Goal: Information Seeking & Learning: Learn about a topic

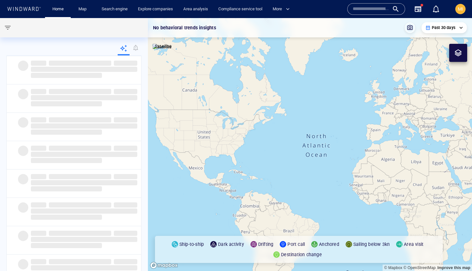
click at [210, 2] on div "Area analysis" at bounding box center [195, 9] width 35 height 18
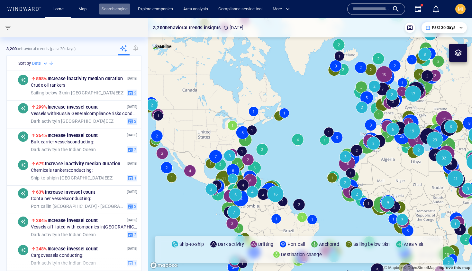
click at [113, 11] on link "Search engine" at bounding box center [114, 9] width 31 height 11
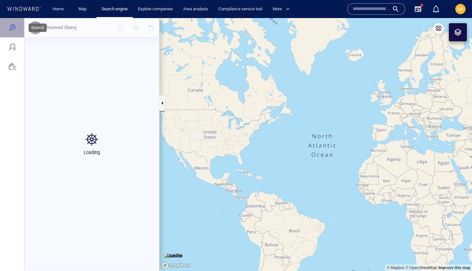
click at [13, 27] on div at bounding box center [12, 28] width 8 height 8
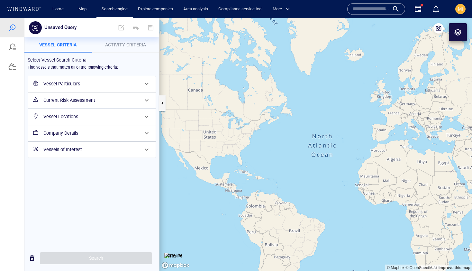
click at [126, 46] on span "Activity Criteria" at bounding box center [125, 44] width 41 height 5
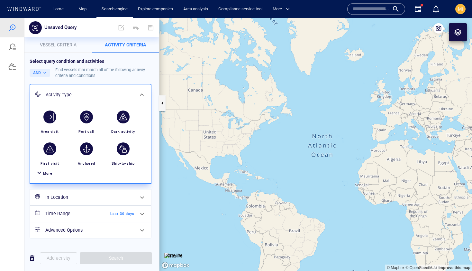
click at [48, 173] on span "More" at bounding box center [47, 173] width 9 height 4
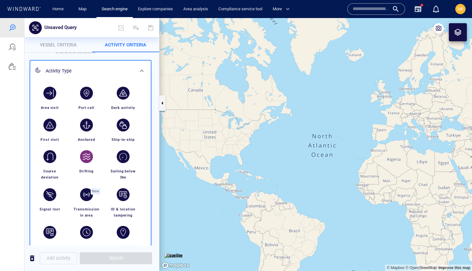
scroll to position [24, 0]
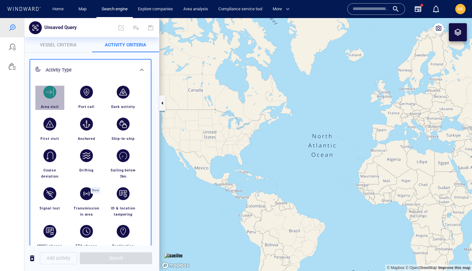
click at [51, 90] on div "button" at bounding box center [49, 92] width 13 height 13
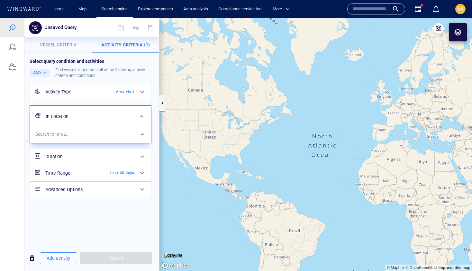
click at [84, 133] on div "​" at bounding box center [90, 134] width 110 height 10
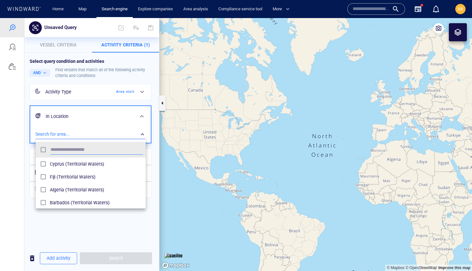
scroll to position [64, 110]
type input "****"
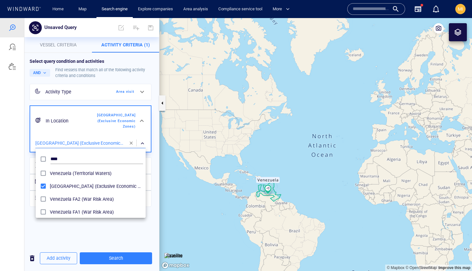
click at [118, 259] on div at bounding box center [236, 144] width 472 height 253
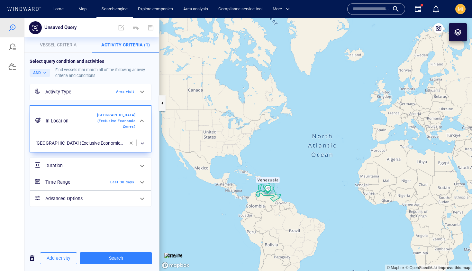
drag, startPoint x: 270, startPoint y: 181, endPoint x: 276, endPoint y: 128, distance: 53.2
click at [275, 129] on canvas "Map" at bounding box center [316, 144] width 313 height 253
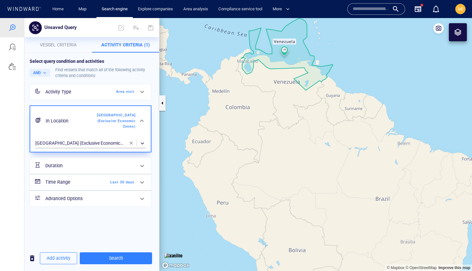
drag, startPoint x: 277, startPoint y: 97, endPoint x: 276, endPoint y: 132, distance: 35.1
click at [276, 131] on canvas "Map" at bounding box center [316, 144] width 313 height 253
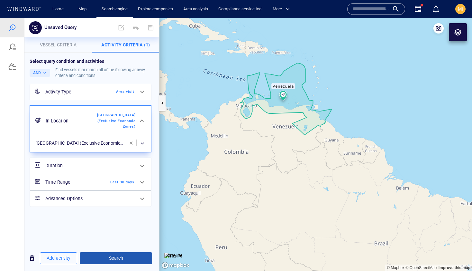
click at [115, 258] on span "Search" at bounding box center [116, 258] width 62 height 8
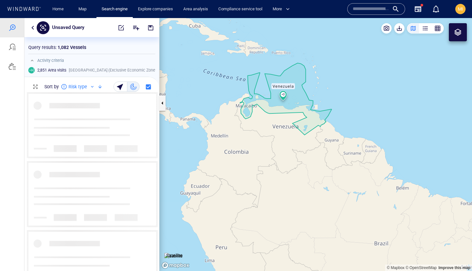
scroll to position [179, 135]
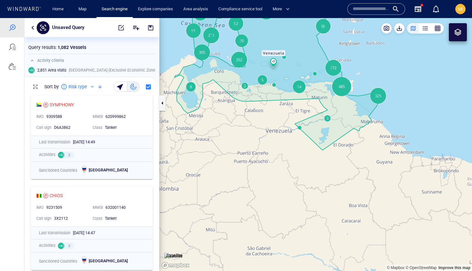
drag, startPoint x: 272, startPoint y: 111, endPoint x: 275, endPoint y: 137, distance: 26.6
click at [273, 117] on canvas "Map" at bounding box center [316, 144] width 313 height 253
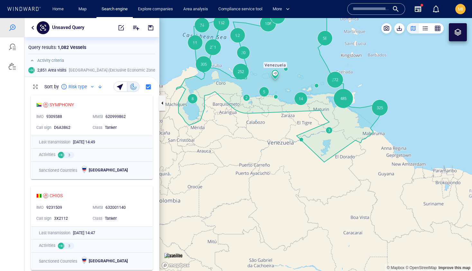
drag, startPoint x: 274, startPoint y: 139, endPoint x: 274, endPoint y: 177, distance: 38.3
click at [274, 177] on canvas "Map" at bounding box center [316, 144] width 313 height 253
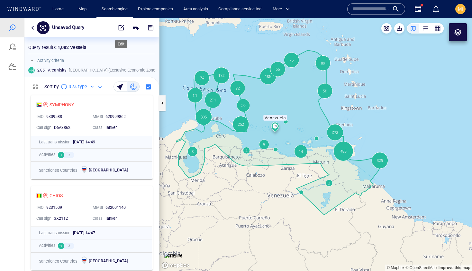
click at [121, 27] on span "button" at bounding box center [121, 27] width 6 height 6
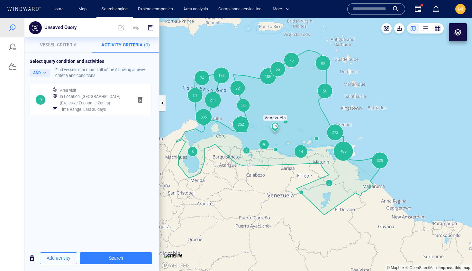
click at [67, 44] on span "Vessel criteria" at bounding box center [58, 44] width 37 height 5
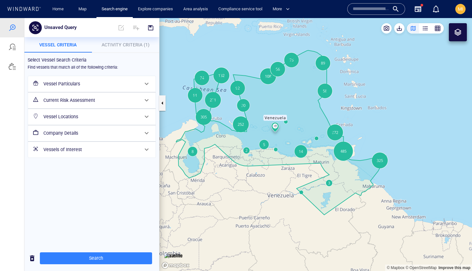
click at [81, 85] on h6 "Vessel Particulars" at bounding box center [91, 84] width 96 height 8
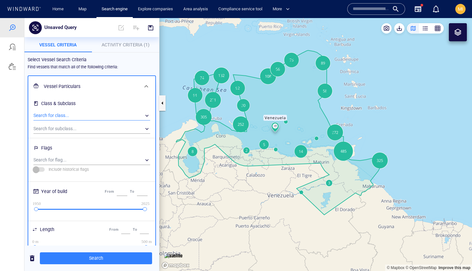
click at [71, 116] on div "​" at bounding box center [91, 116] width 117 height 10
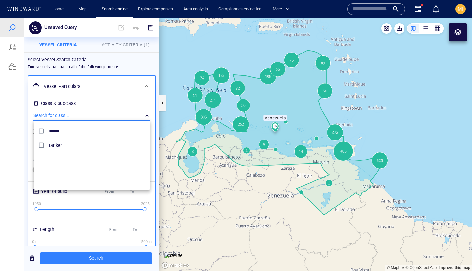
scroll to position [64, 117]
type input "******"
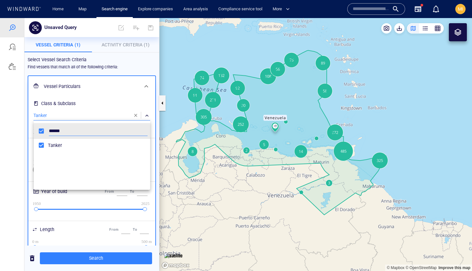
click at [97, 259] on div at bounding box center [236, 144] width 472 height 253
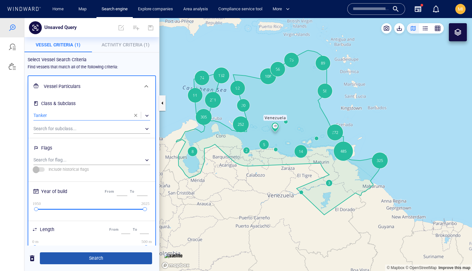
click at [100, 258] on span "Search" at bounding box center [96, 258] width 102 height 8
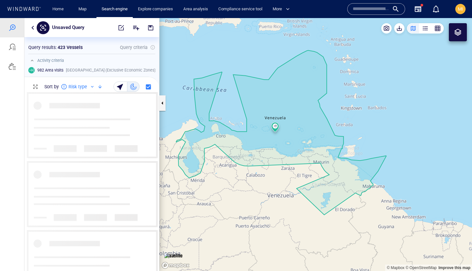
scroll to position [179, 135]
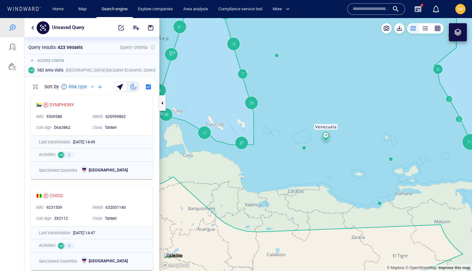
drag, startPoint x: 243, startPoint y: 124, endPoint x: 281, endPoint y: 118, distance: 38.3
click at [281, 118] on canvas "Map" at bounding box center [316, 144] width 313 height 253
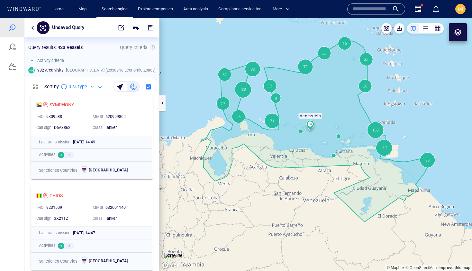
click at [271, 122] on canvas "Map" at bounding box center [316, 144] width 313 height 253
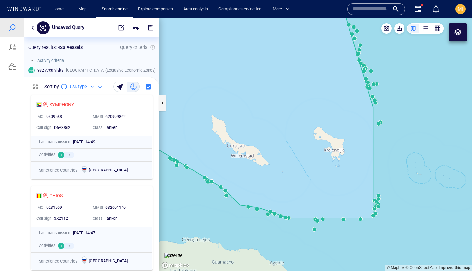
drag, startPoint x: 295, startPoint y: 169, endPoint x: 296, endPoint y: 125, distance: 44.1
click at [296, 126] on canvas "Map" at bounding box center [316, 144] width 313 height 253
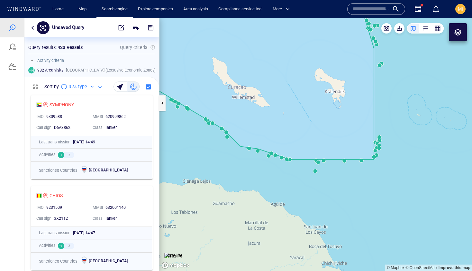
click at [268, 156] on canvas "Map" at bounding box center [316, 144] width 313 height 253
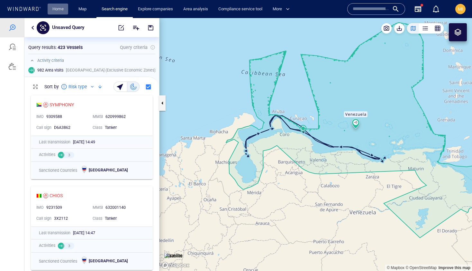
click at [57, 8] on link "Home" at bounding box center [58, 9] width 16 height 11
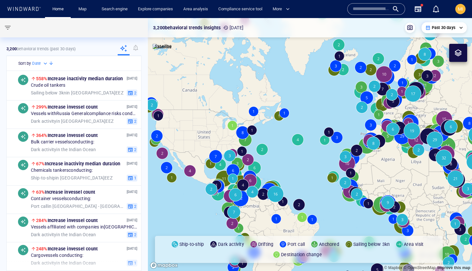
click at [135, 48] on div at bounding box center [136, 48] width 12 height 13
click at [6, 29] on span "button" at bounding box center [8, 28] width 8 height 8
